Goal: Transaction & Acquisition: Download file/media

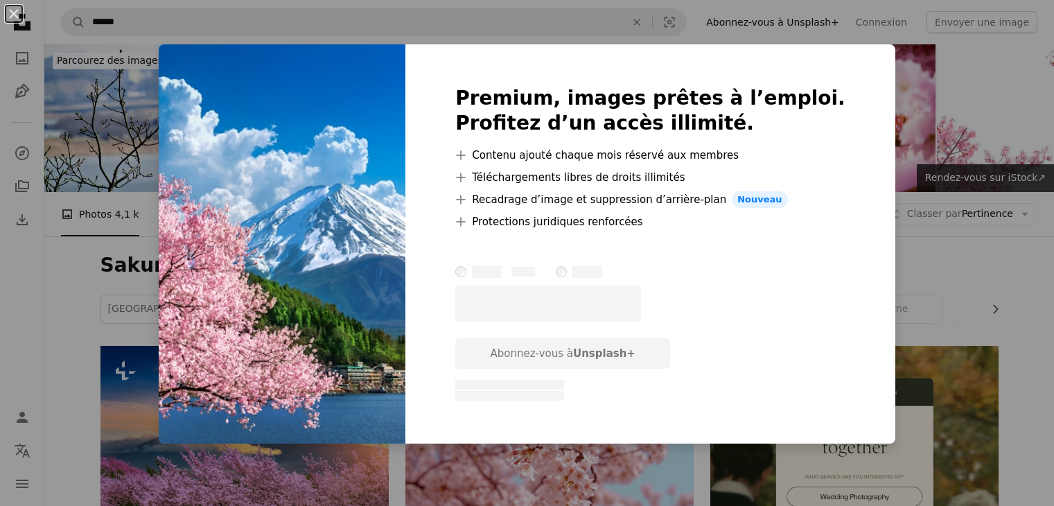
scroll to position [442, 0]
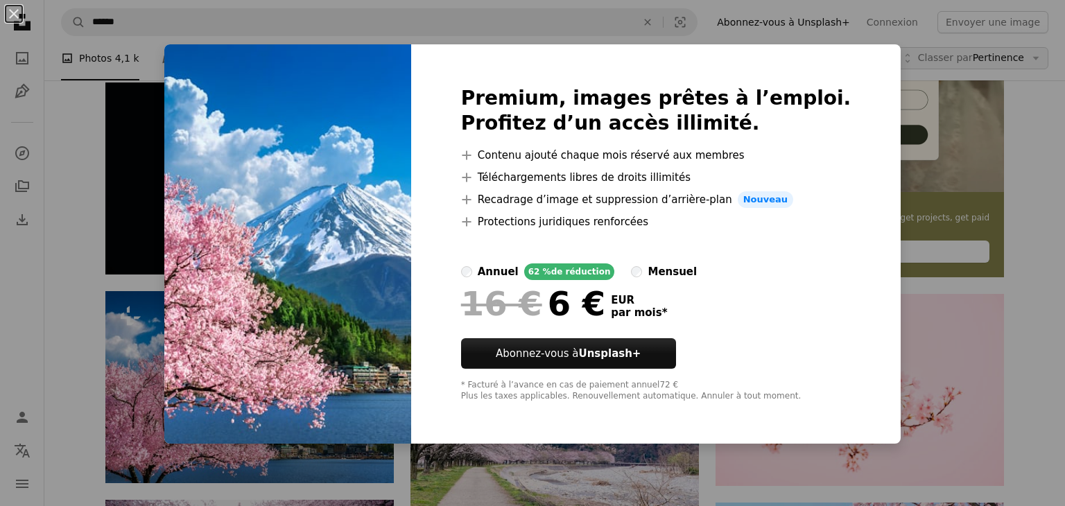
click at [982, 70] on div "An X shape Premium, images prêtes à l’emploi. Profitez d’un accès illimité. A p…" at bounding box center [532, 253] width 1065 height 506
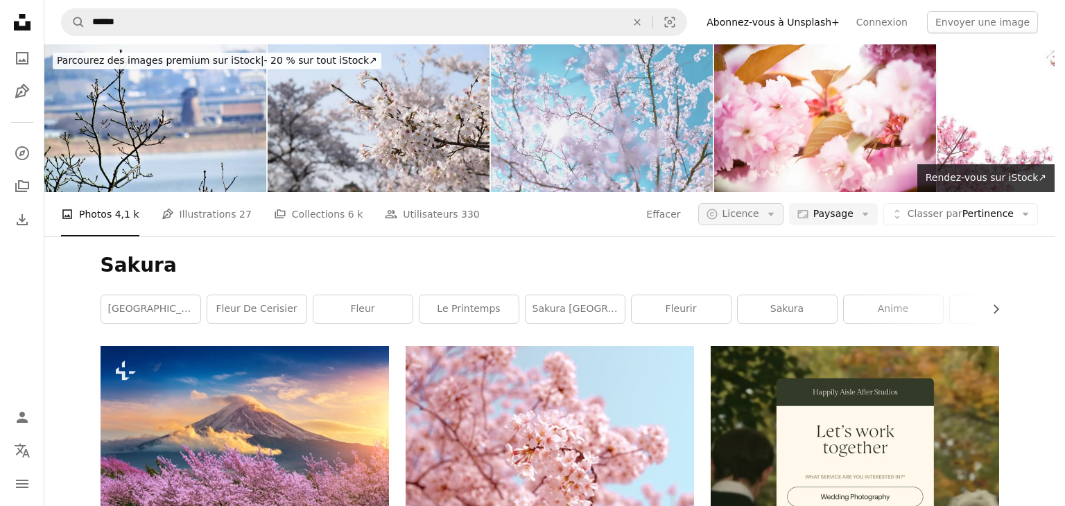
click at [774, 203] on button "A copyright icon © Licence Arrow down" at bounding box center [740, 214] width 85 height 22
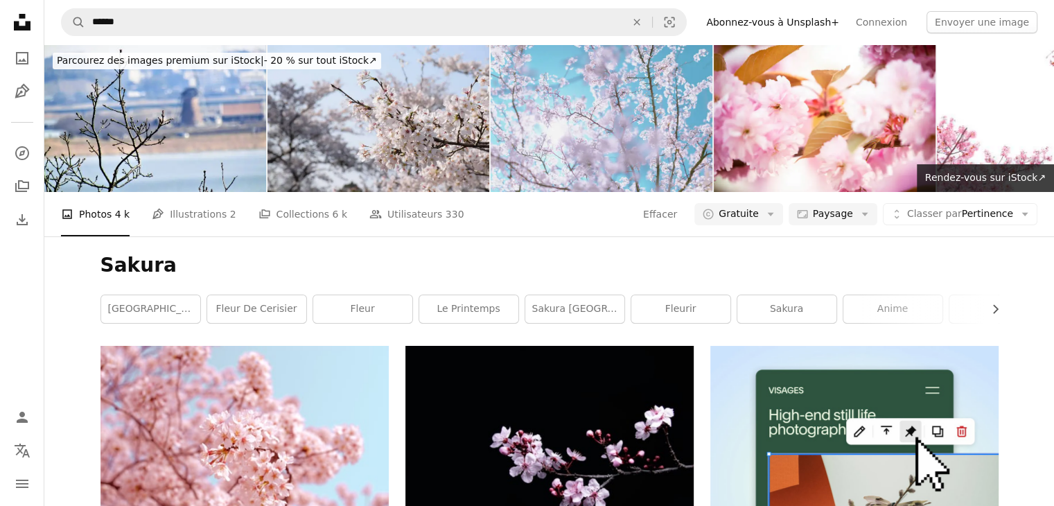
drag, startPoint x: 702, startPoint y: 272, endPoint x: 627, endPoint y: 261, distance: 75.7
click at [627, 261] on h1 "Sakura" at bounding box center [550, 265] width 898 height 25
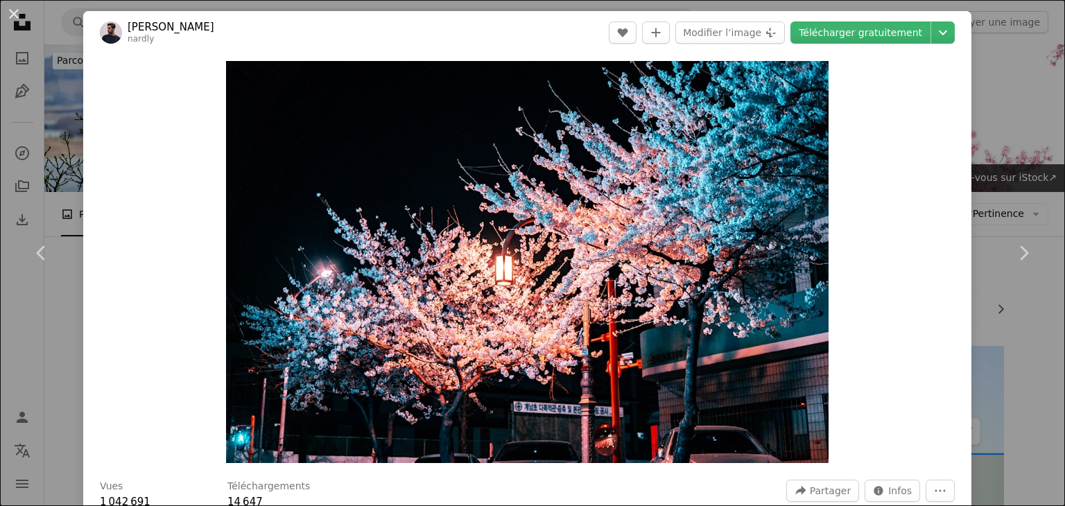
click at [1009, 140] on div "An X shape Chevron left Chevron right [PERSON_NAME] nardly A heart A plus sign …" at bounding box center [532, 253] width 1065 height 506
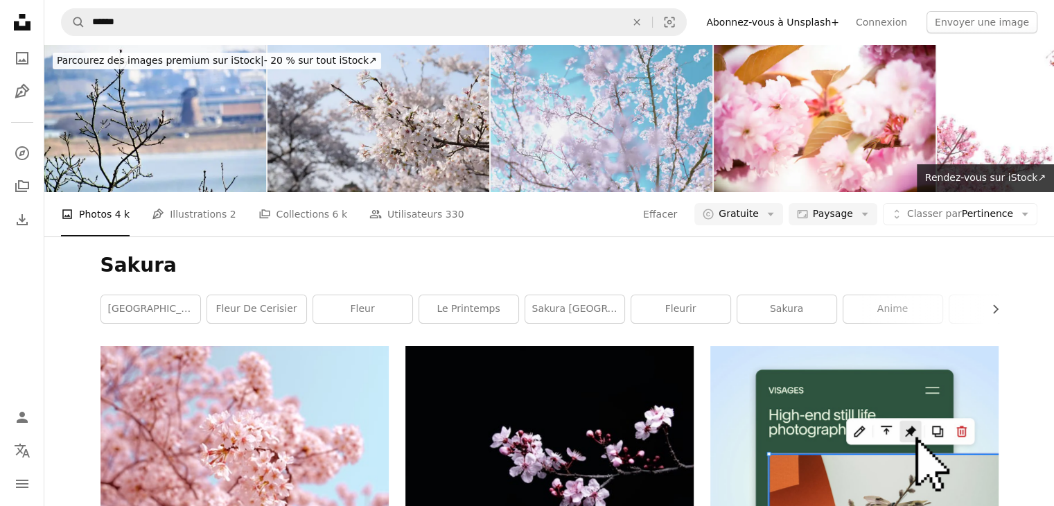
scroll to position [1266, 0]
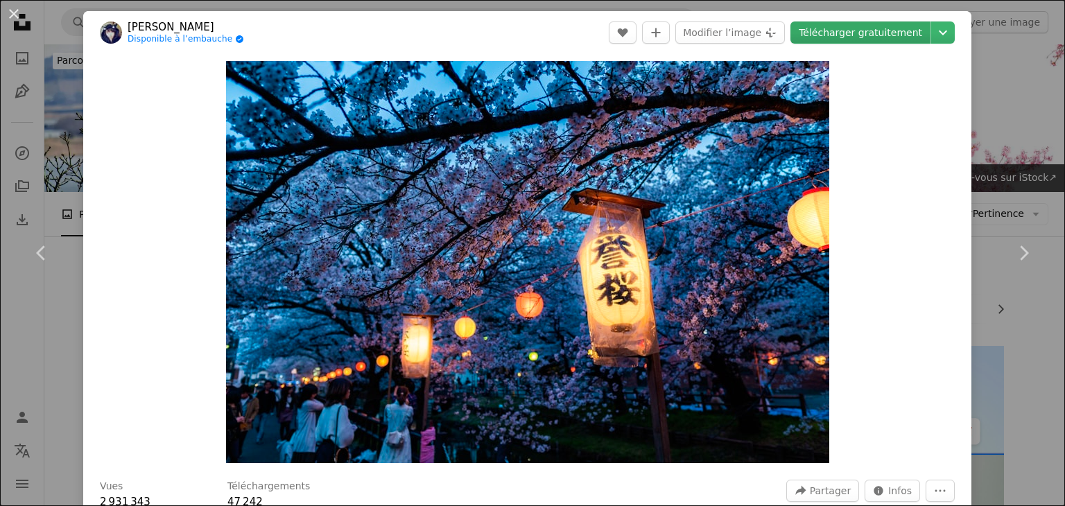
click at [828, 35] on link "Télécharger gratuitement" at bounding box center [860, 32] width 140 height 22
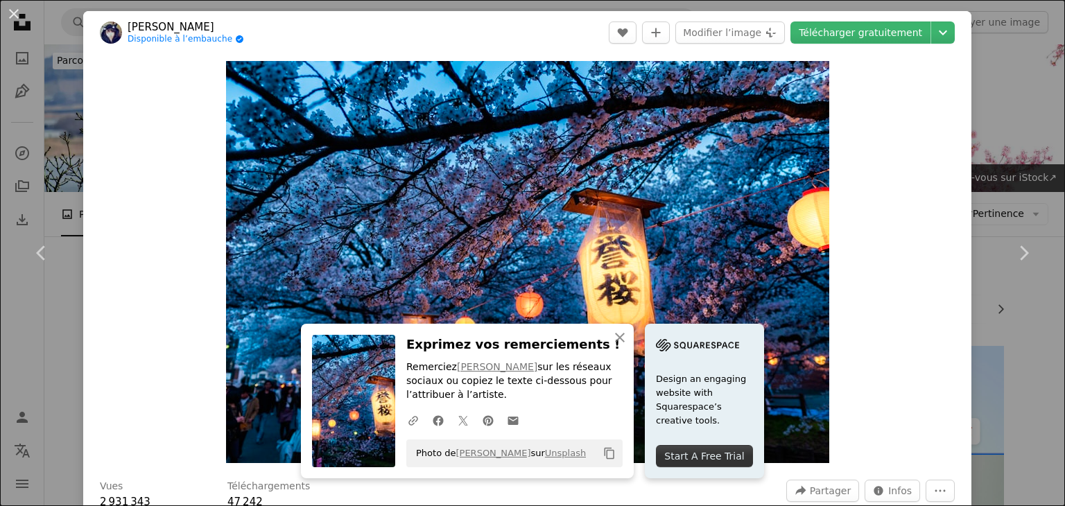
click at [1020, 181] on div "An X shape Chevron left Chevron right [PERSON_NAME] Disponible à l’embauche A c…" at bounding box center [532, 253] width 1065 height 506
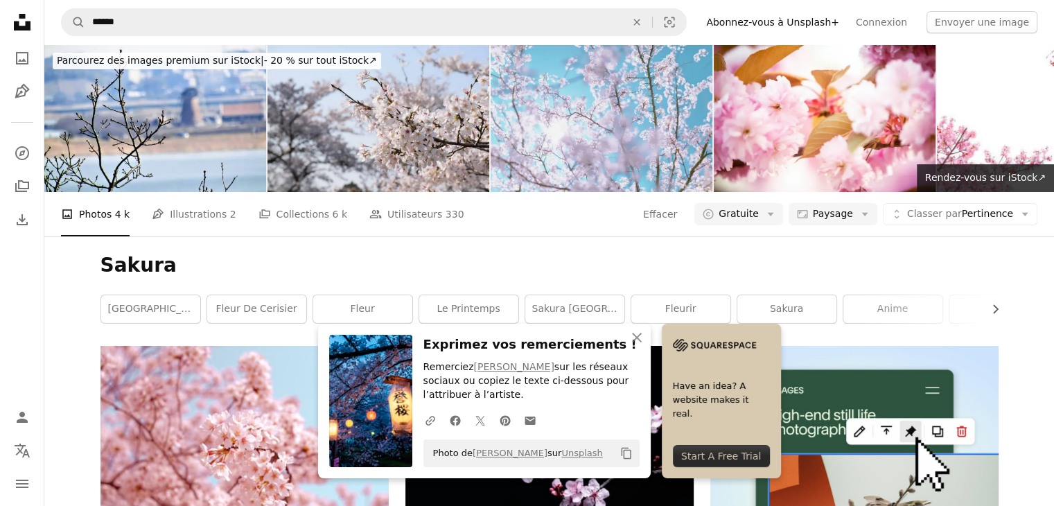
scroll to position [1489, 0]
click at [639, 331] on icon "An X shape" at bounding box center [637, 337] width 17 height 17
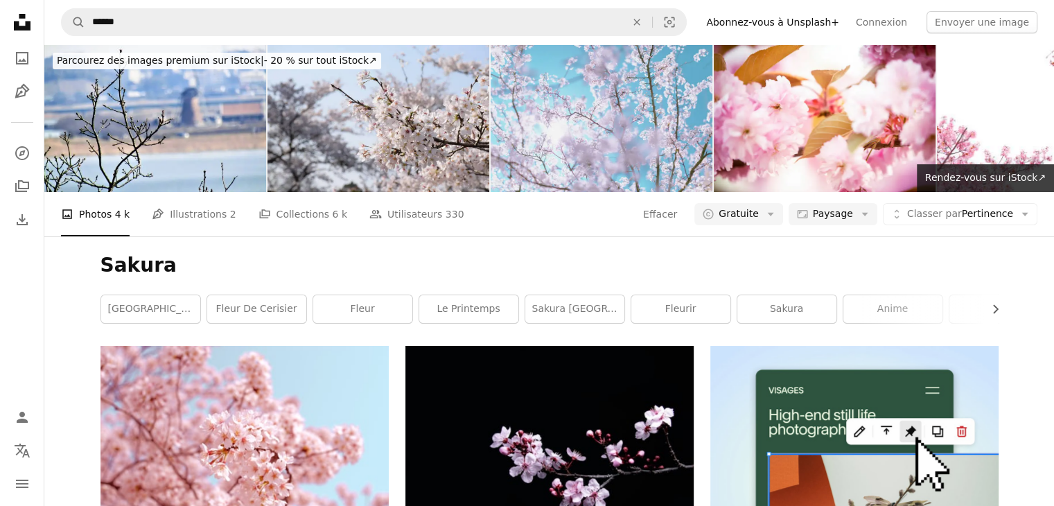
scroll to position [2728, 0]
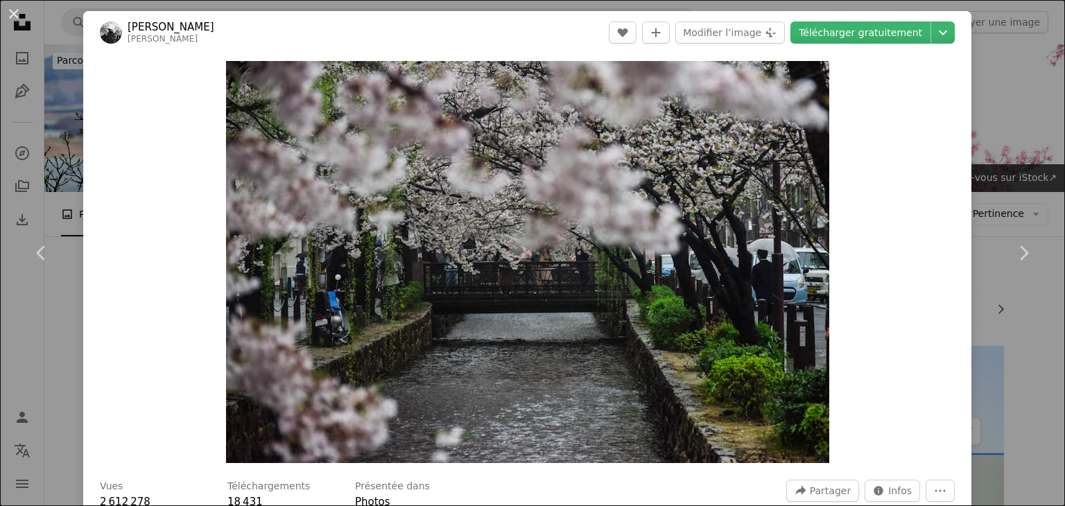
click at [984, 148] on div "An X shape Chevron left Chevron right [PERSON_NAME] [PERSON_NAME] A heart A plu…" at bounding box center [532, 253] width 1065 height 506
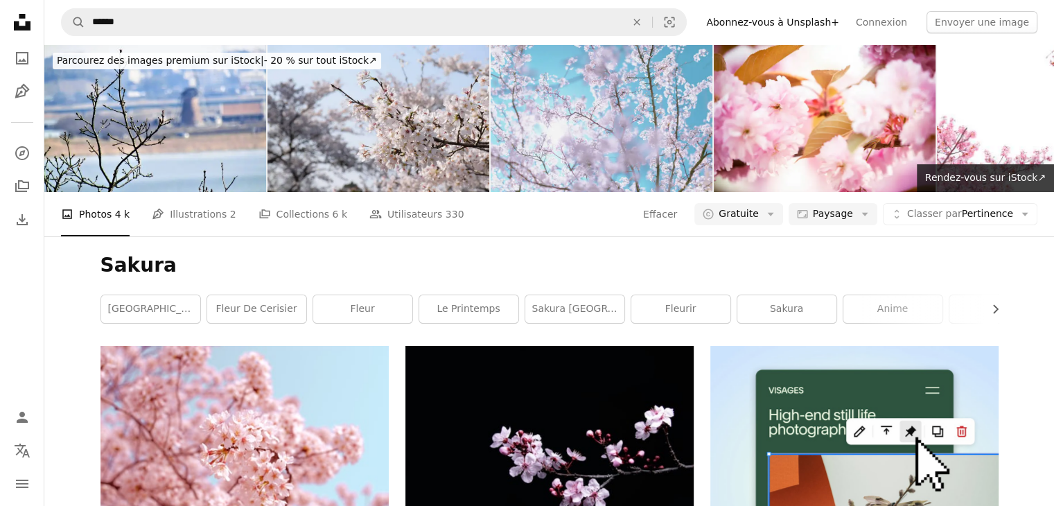
scroll to position [3122, 0]
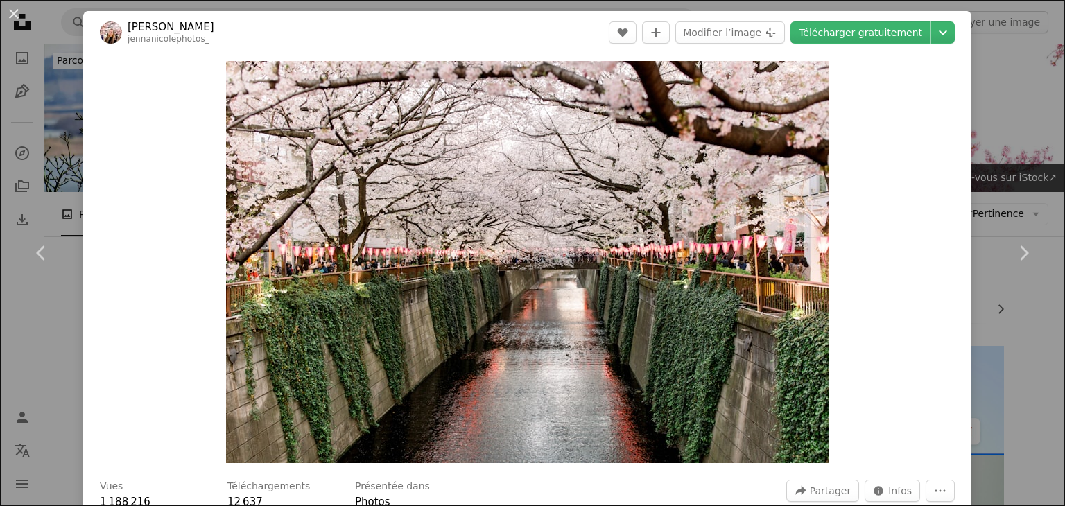
click at [965, 165] on div "An X shape Chevron left Chevron right [PERSON_NAME] jennanicolephotos_ A heart …" at bounding box center [532, 253] width 1065 height 506
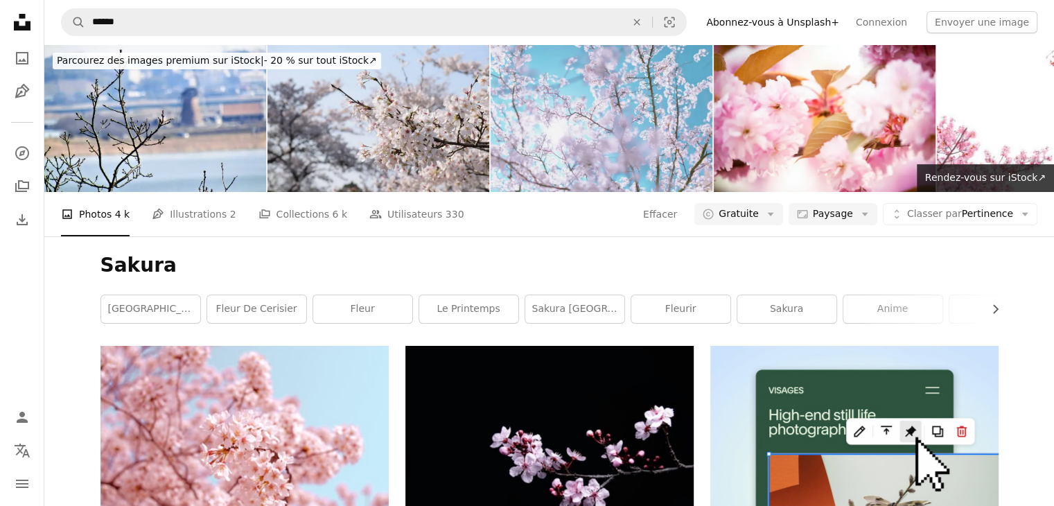
scroll to position [4320, 0]
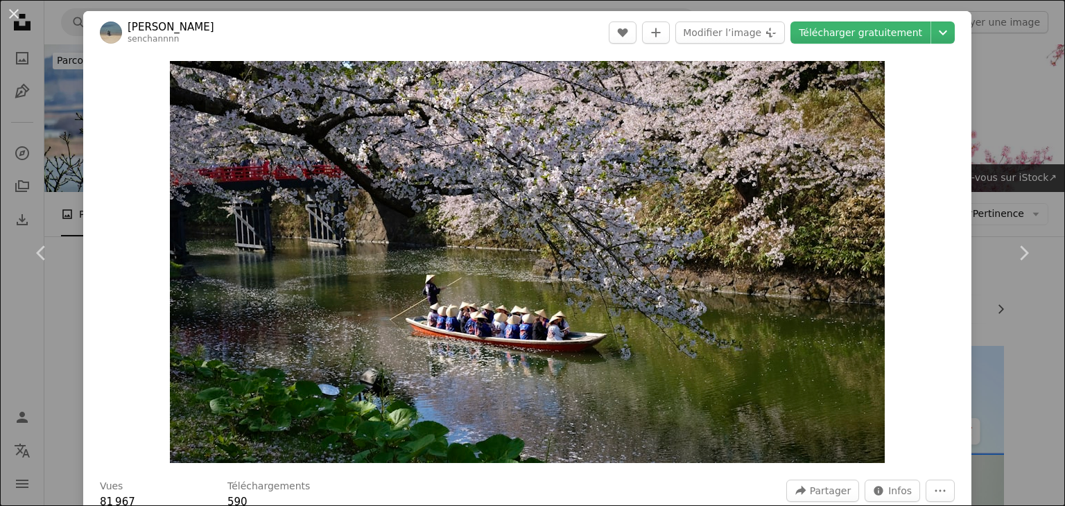
click at [980, 185] on div "An X shape Chevron left Chevron right [PERSON_NAME] senchannnn A heart A plus s…" at bounding box center [532, 253] width 1065 height 506
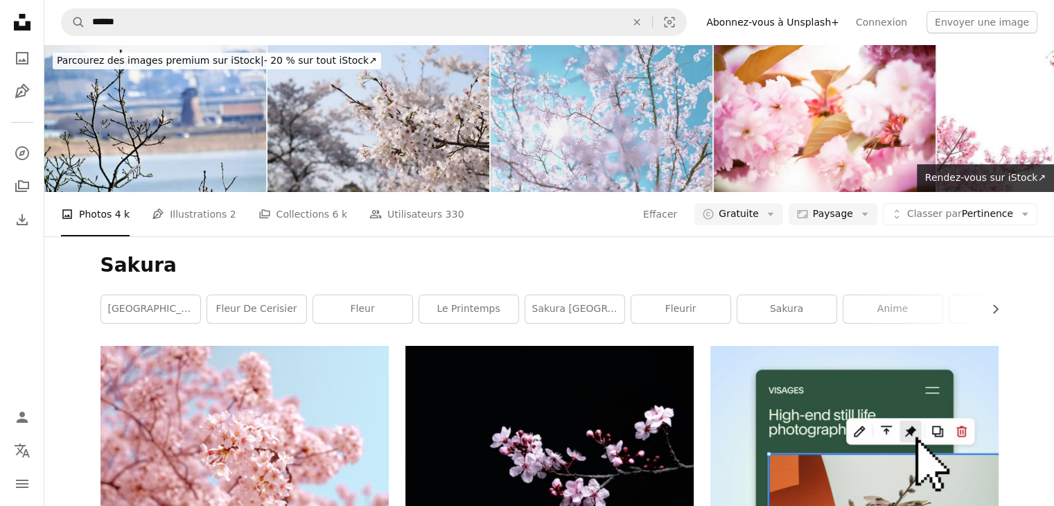
scroll to position [4909, 0]
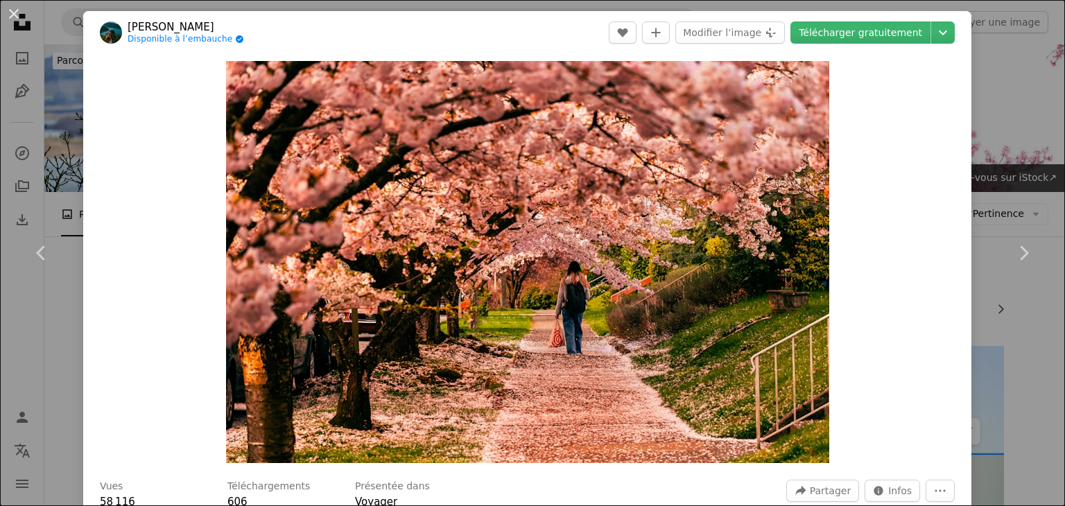
click at [971, 132] on div "An X shape Chevron left Chevron right [PERSON_NAME] Disponible à l’embauche A c…" at bounding box center [532, 253] width 1065 height 506
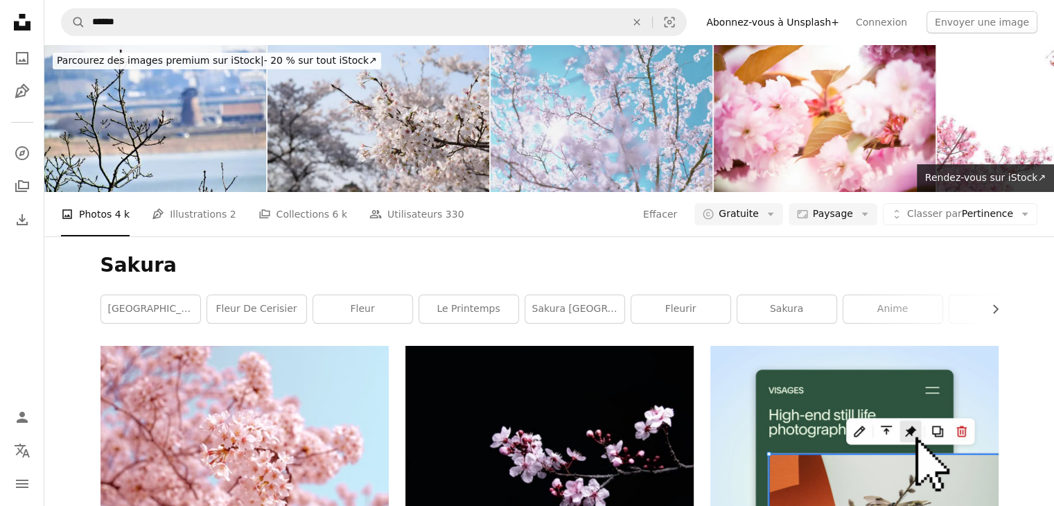
scroll to position [6351, 0]
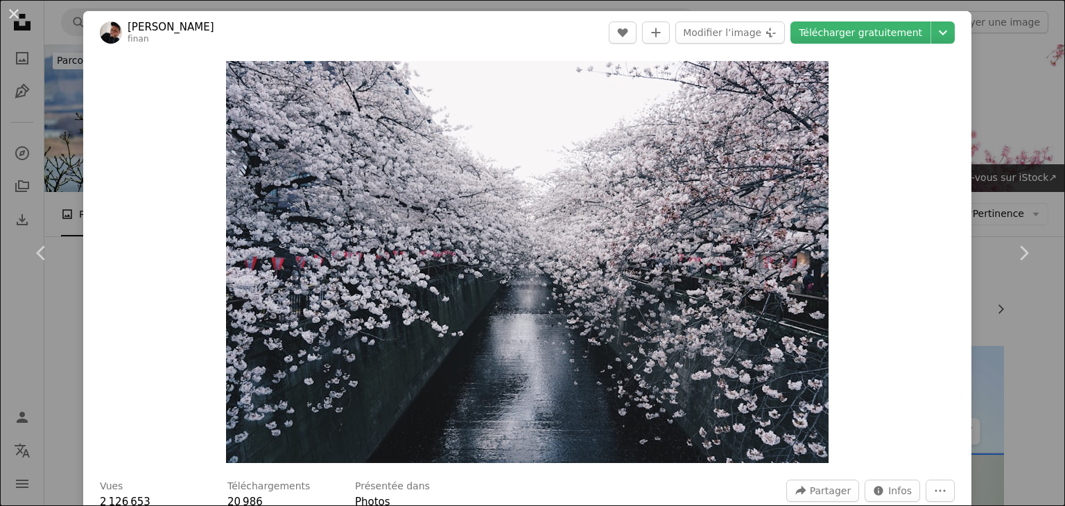
click at [76, 178] on div "An X shape Chevron left Chevron right Finan Akbar finan A heart A plus sign Mod…" at bounding box center [532, 253] width 1065 height 506
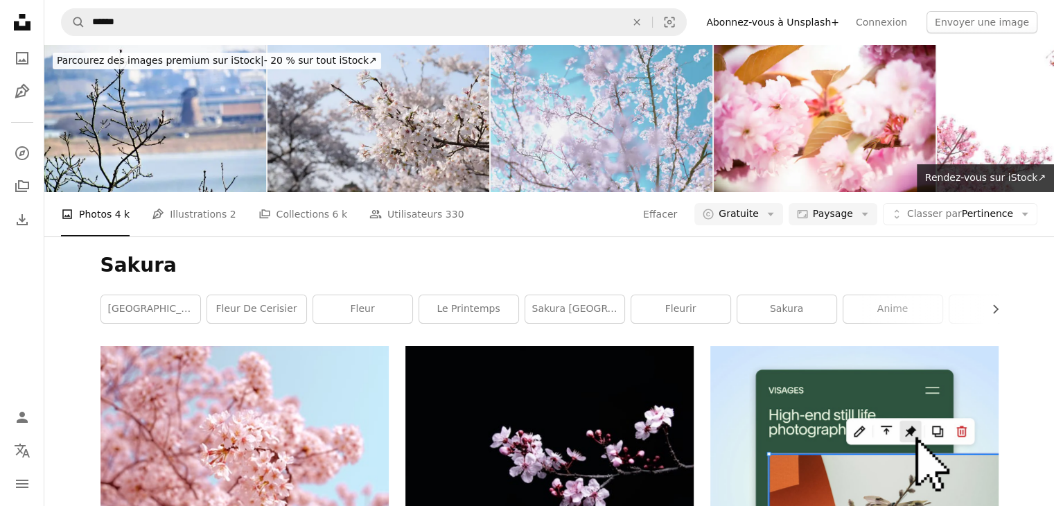
scroll to position [6682, 0]
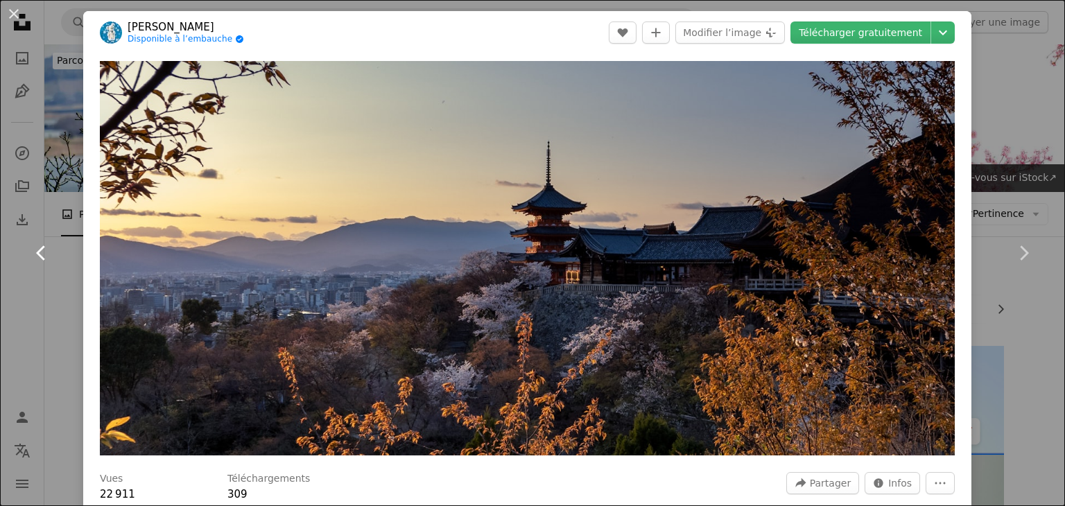
click at [46, 189] on link "Chevron left" at bounding box center [41, 252] width 83 height 133
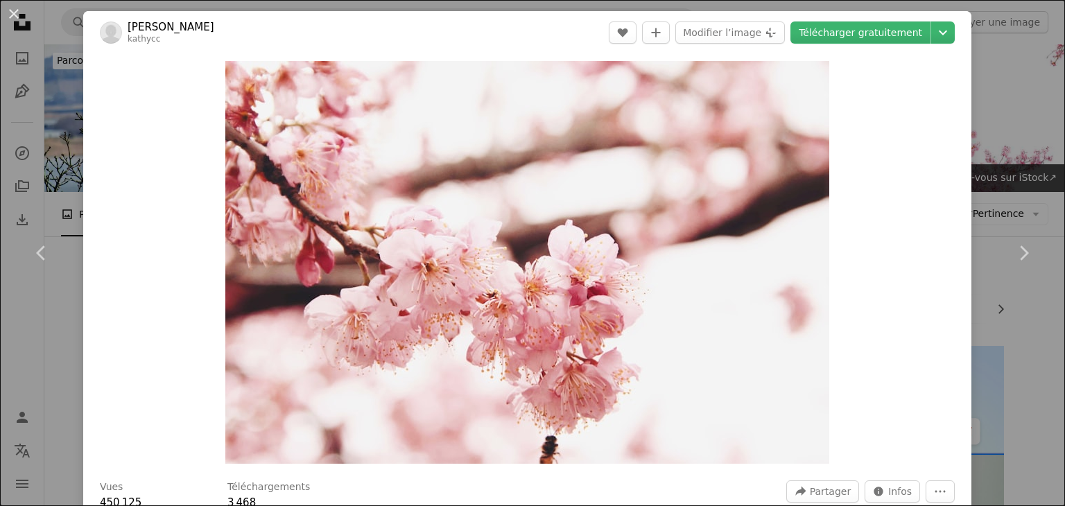
click at [1007, 30] on div "An X shape Chevron left Chevron right [PERSON_NAME] kathycc A heart A plus sign…" at bounding box center [532, 253] width 1065 height 506
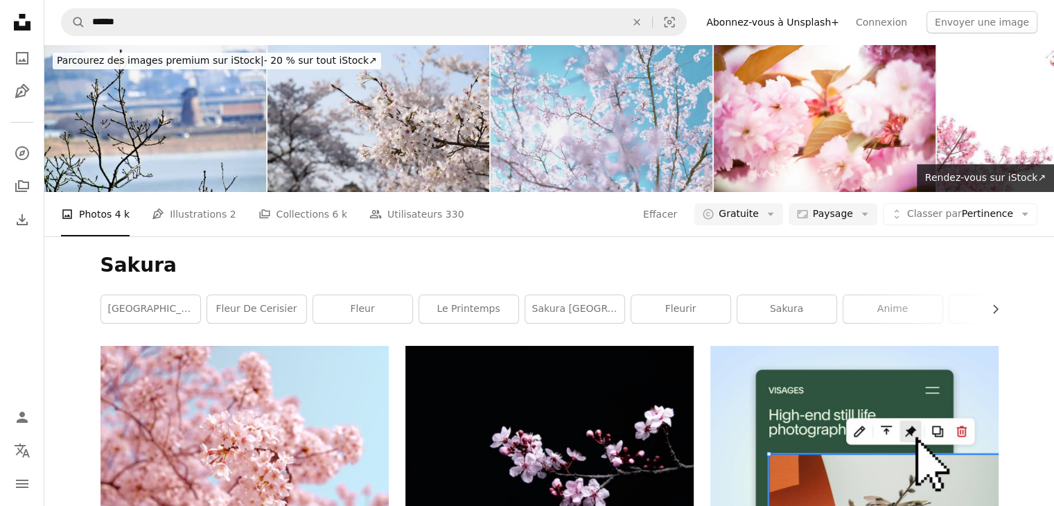
scroll to position [7816, 0]
